Goal: Find specific page/section: Find specific page/section

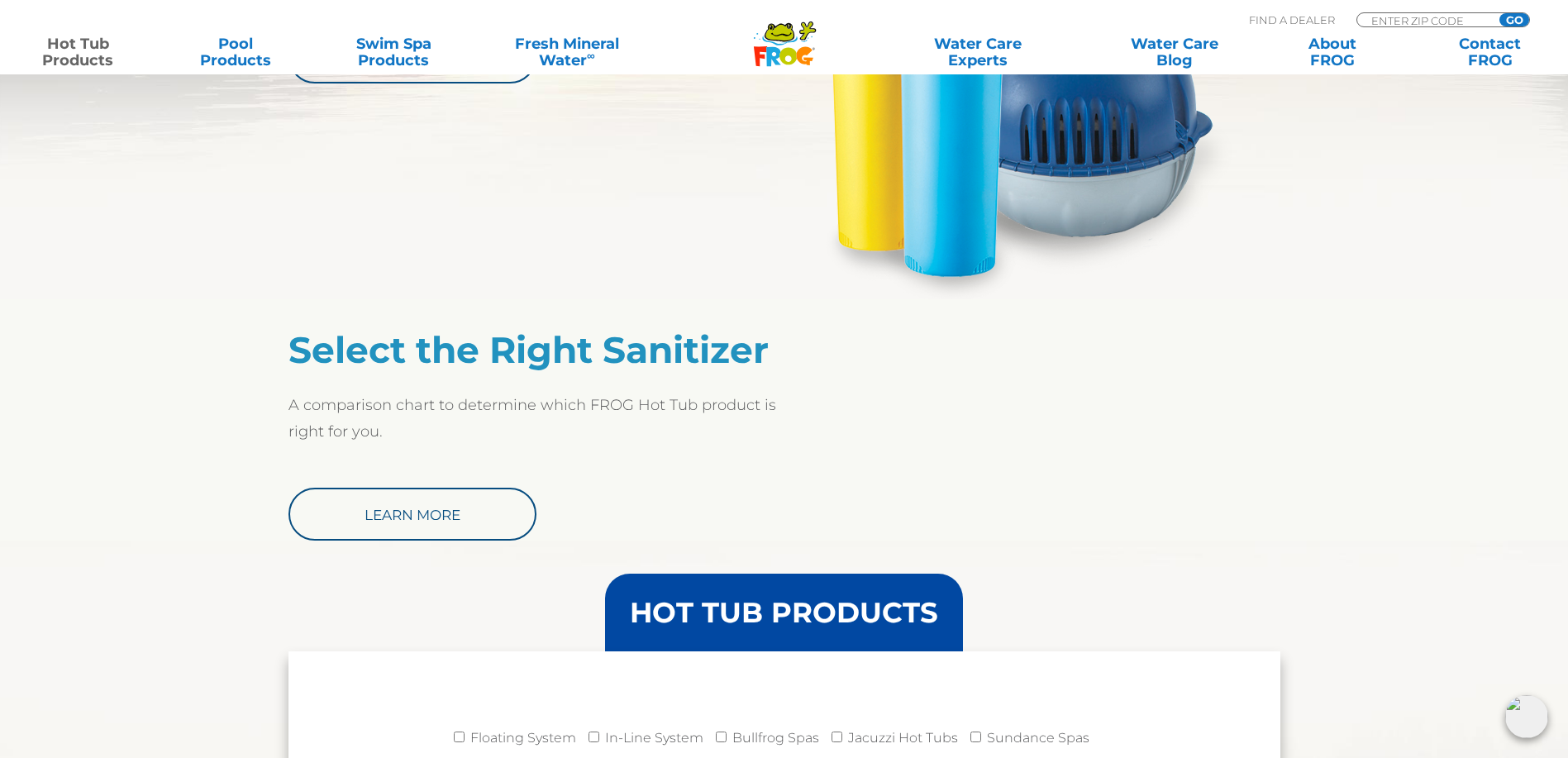
scroll to position [1136, 0]
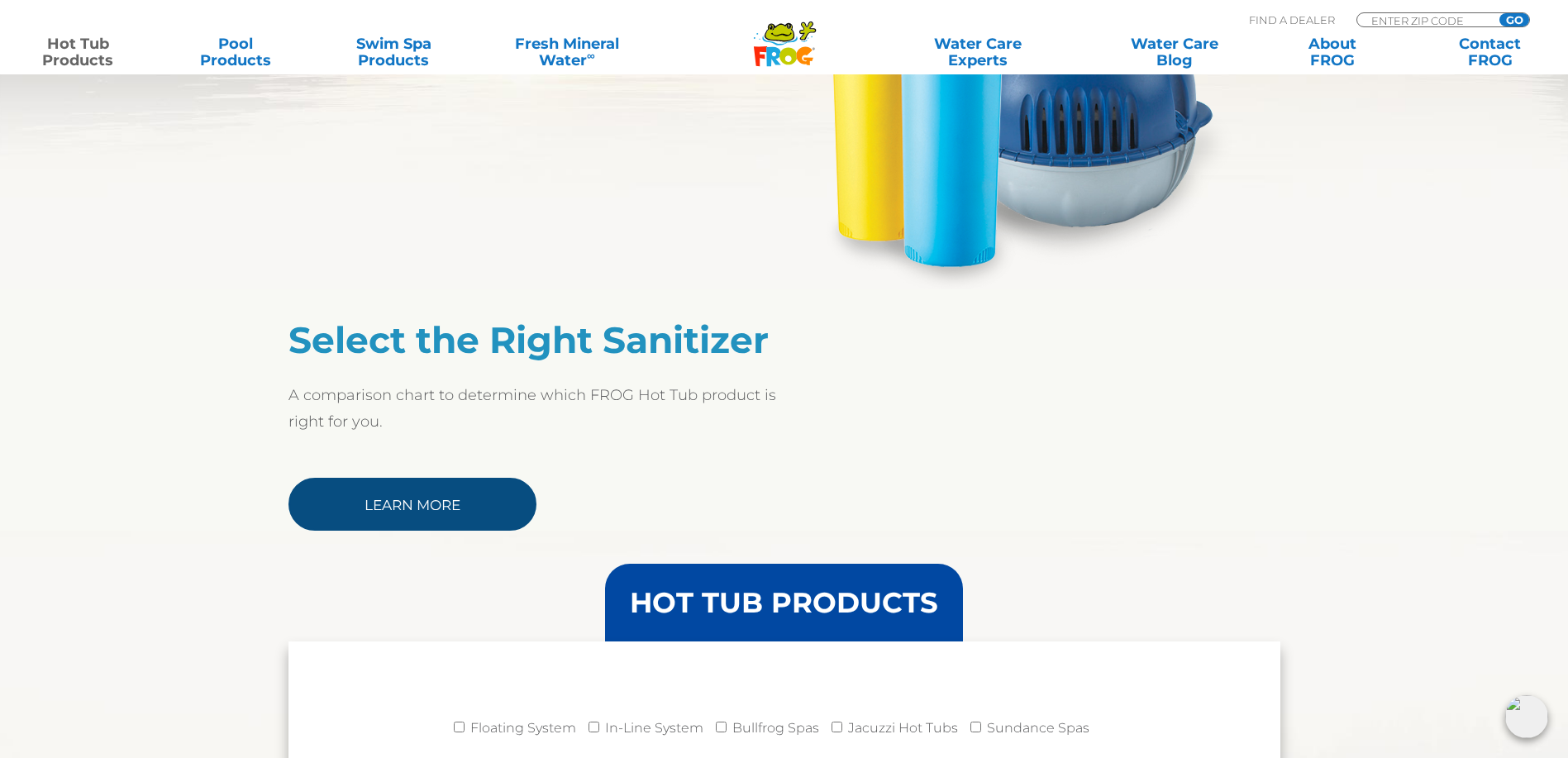
click at [428, 511] on link "Learn More" at bounding box center [412, 504] width 248 height 53
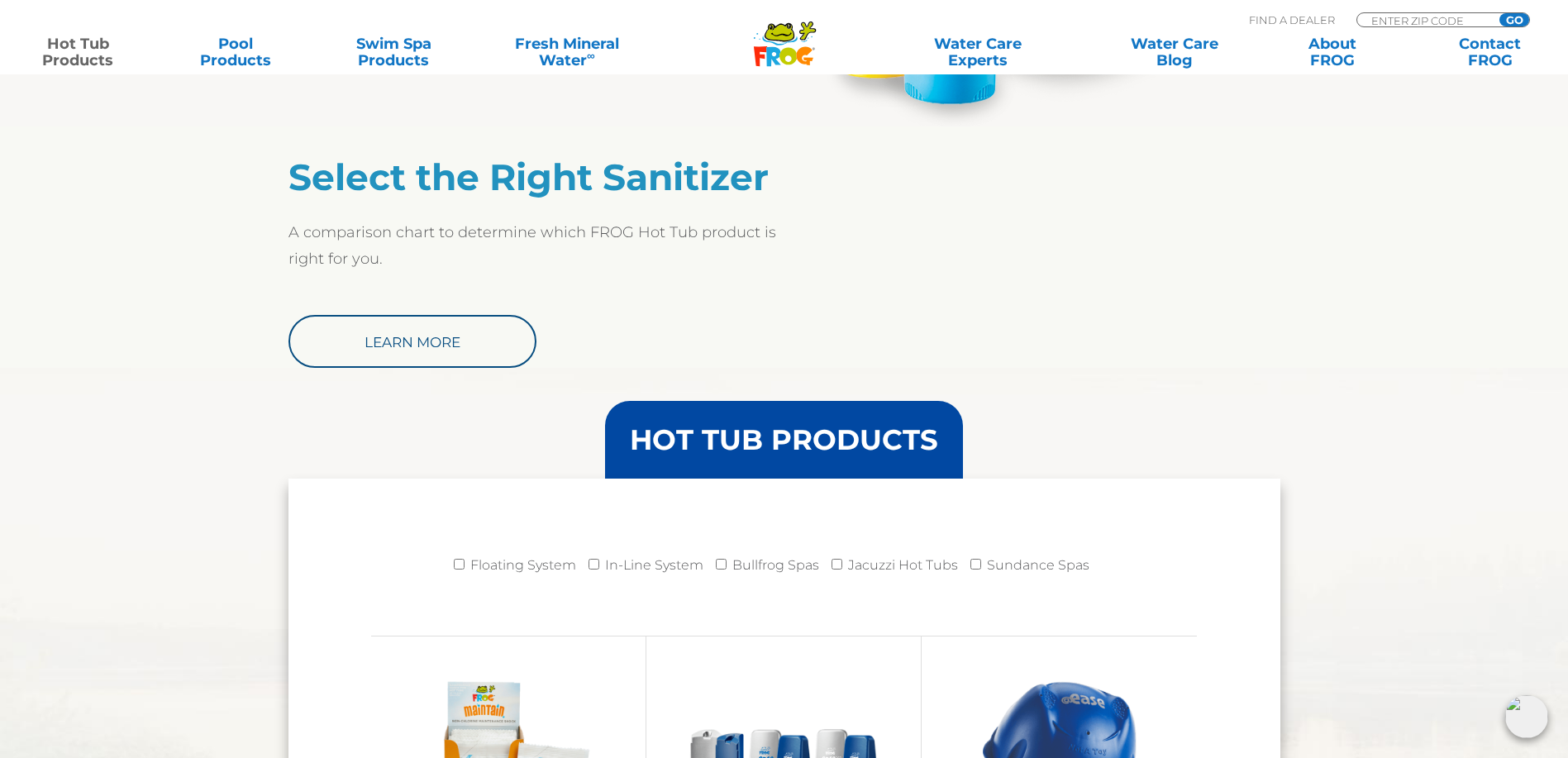
scroll to position [1301, 0]
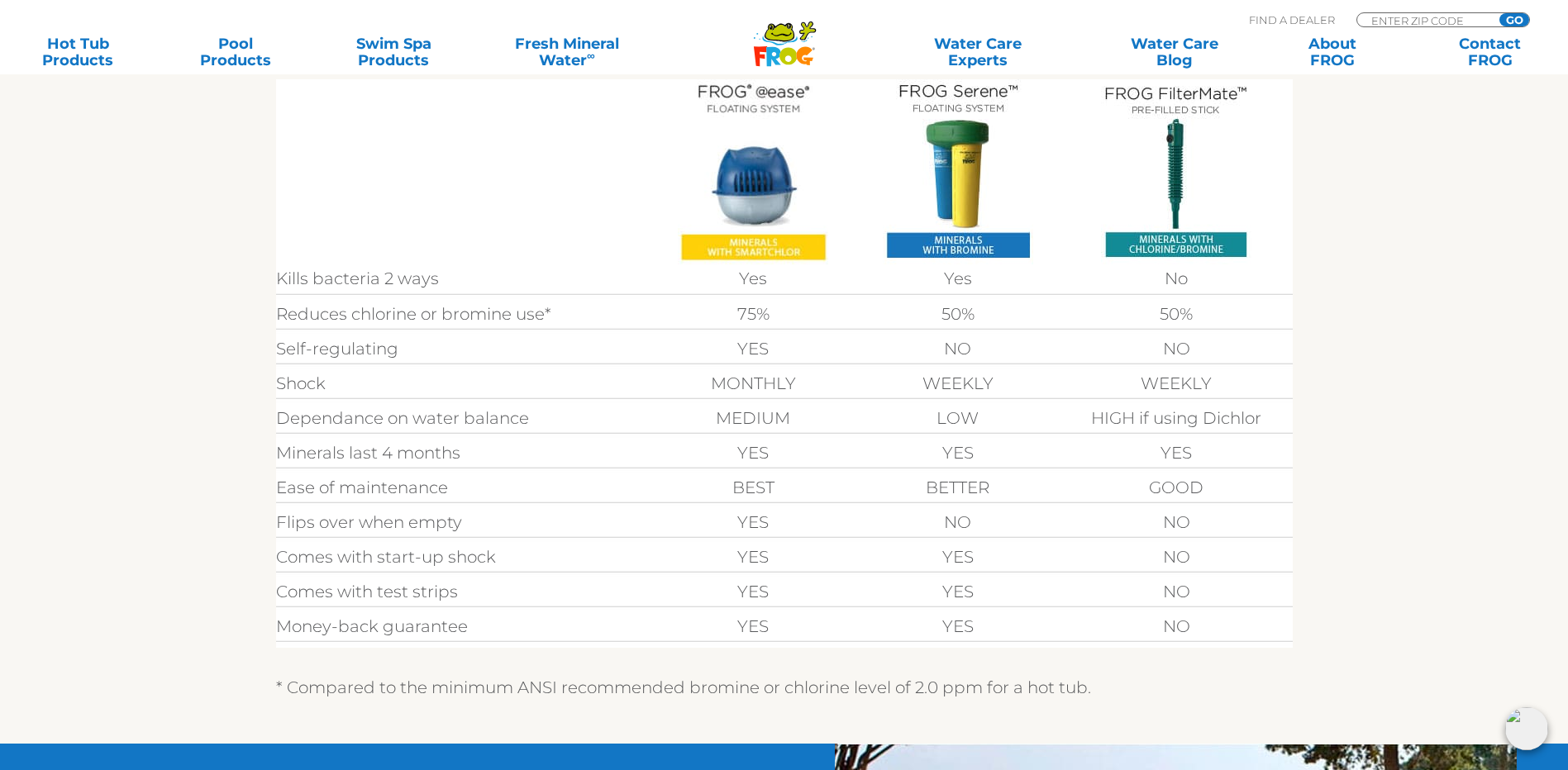
scroll to position [496, 0]
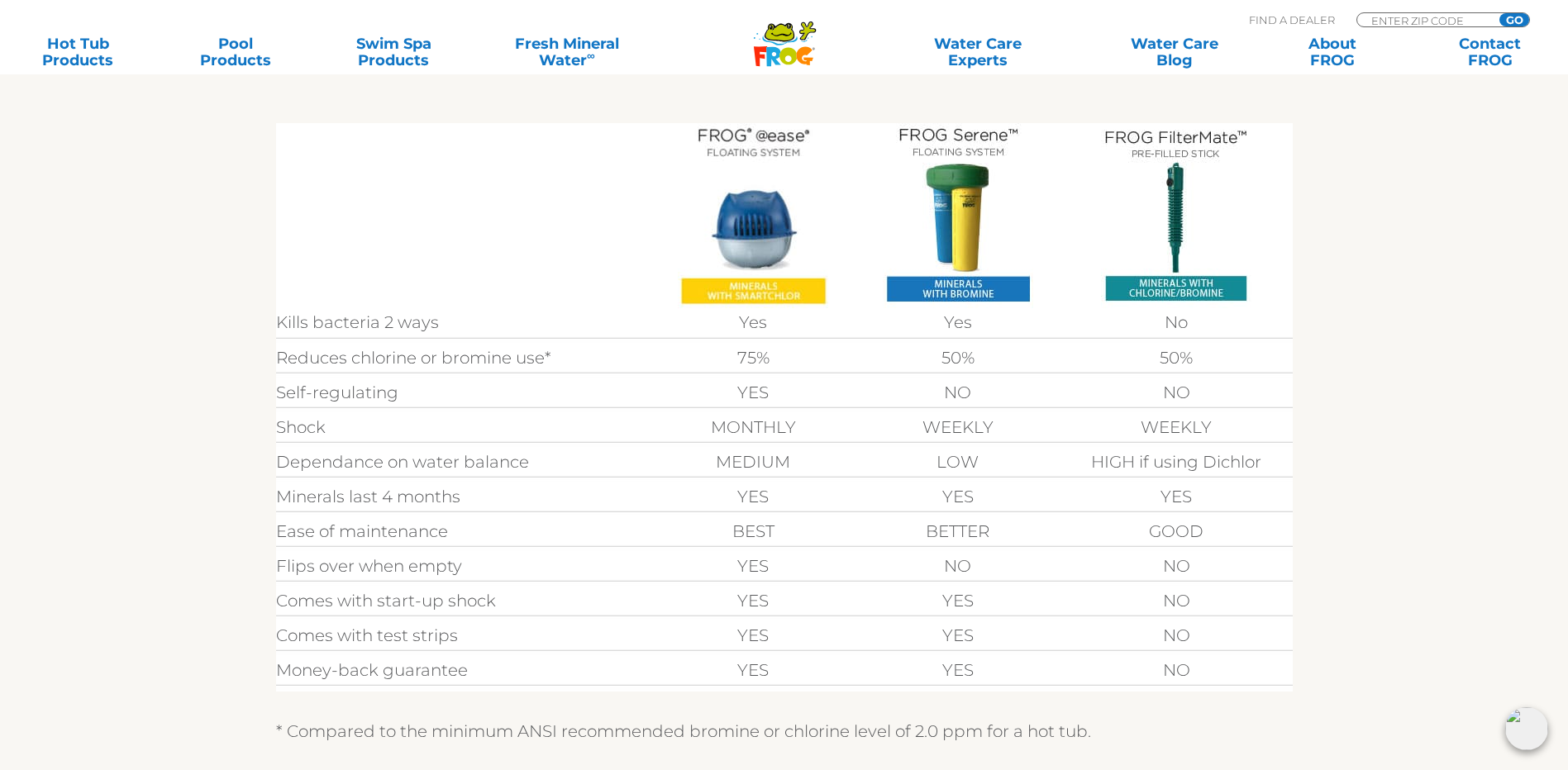
click at [750, 303] on img at bounding box center [752, 215] width 150 height 185
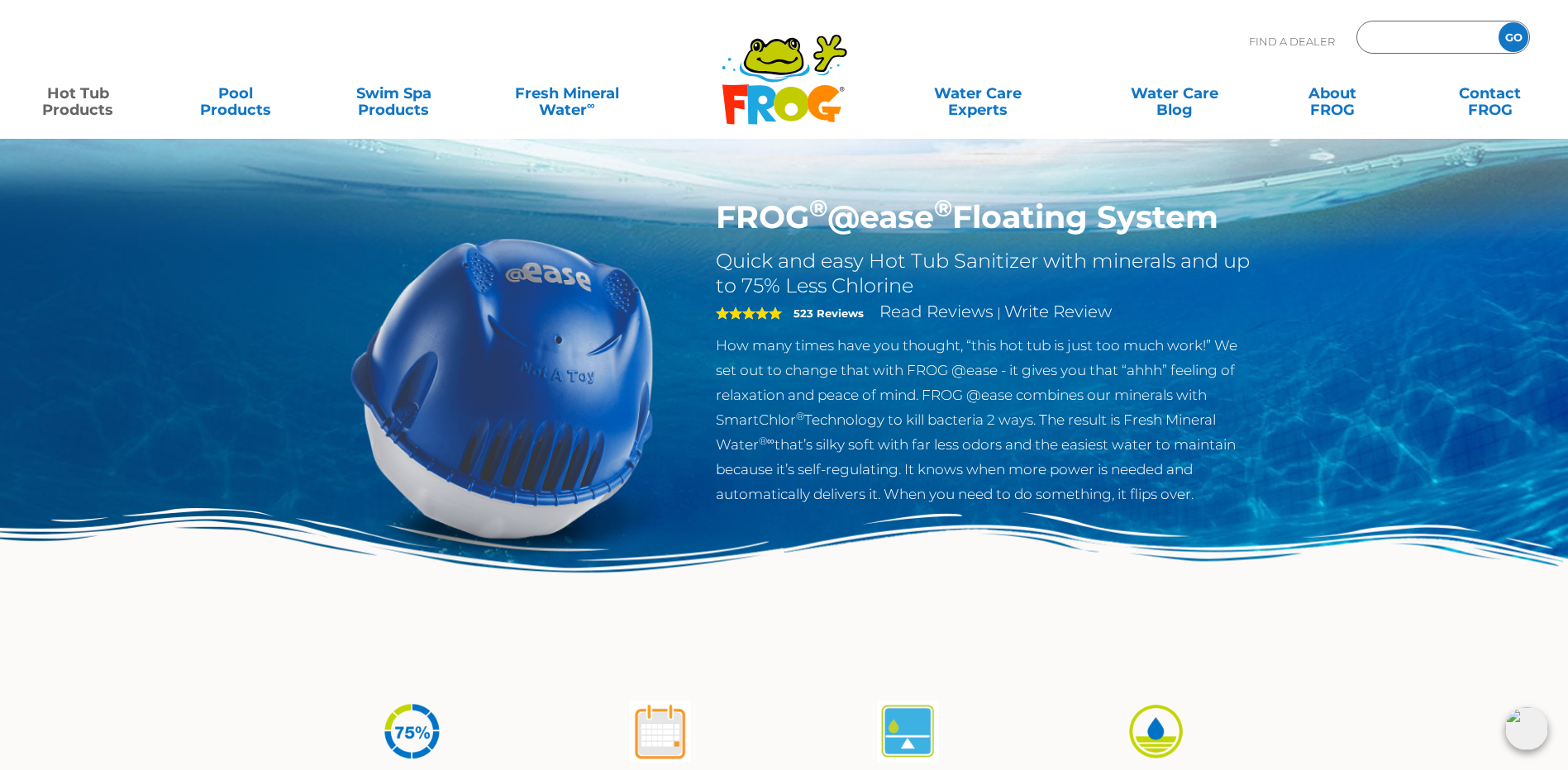
click at [1387, 31] on input "Zip Code Form" at bounding box center [1425, 37] width 112 height 24
type input "53189"
click at [1522, 41] on input "GO" at bounding box center [1512, 37] width 29 height 29
